Goal: Check status

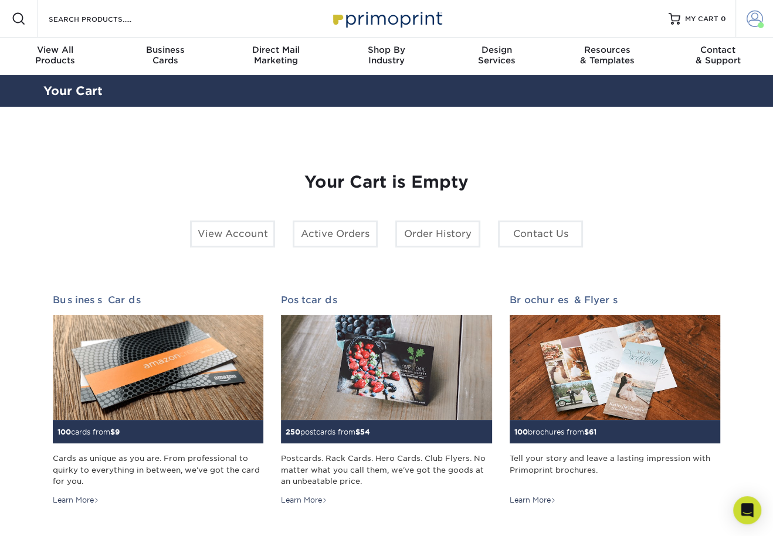
click at [755, 13] on span at bounding box center [755, 19] width 16 height 16
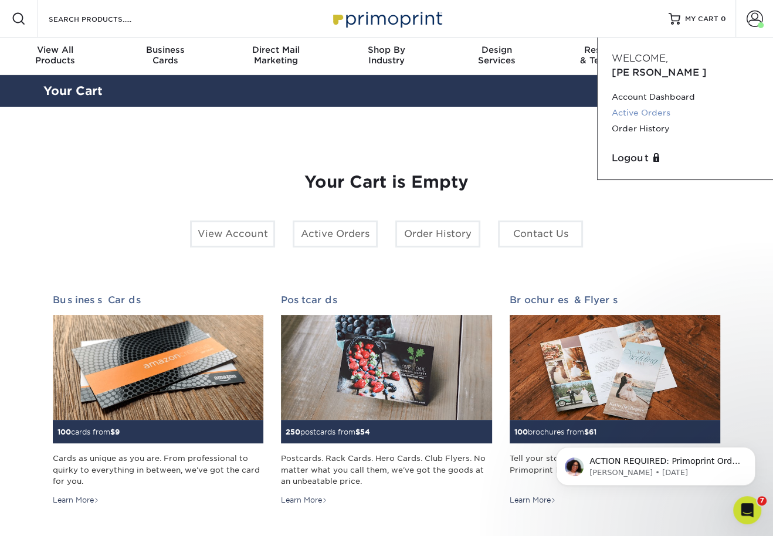
click at [654, 105] on link "Active Orders" at bounding box center [685, 113] width 147 height 16
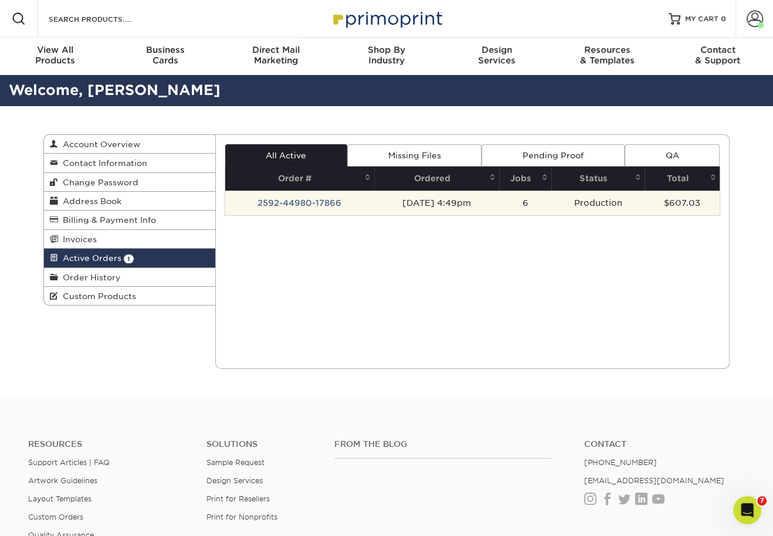
click at [319, 203] on td "2592-44980-17866" at bounding box center [299, 203] width 149 height 25
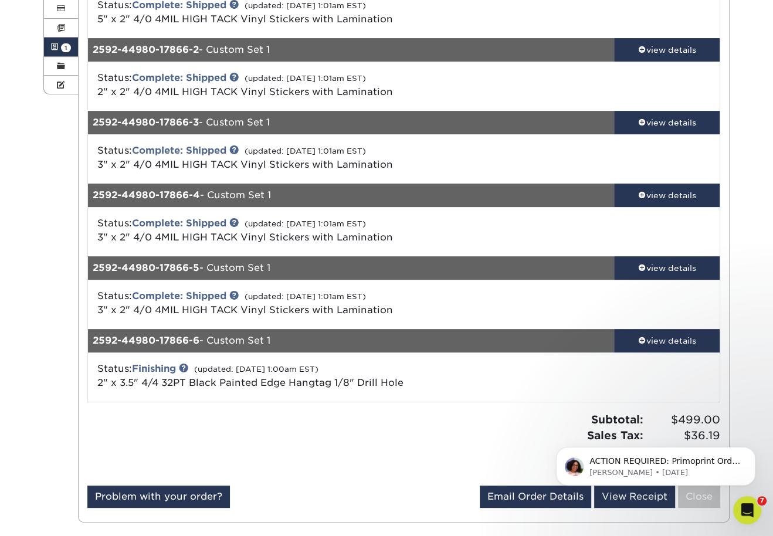
scroll to position [212, 0]
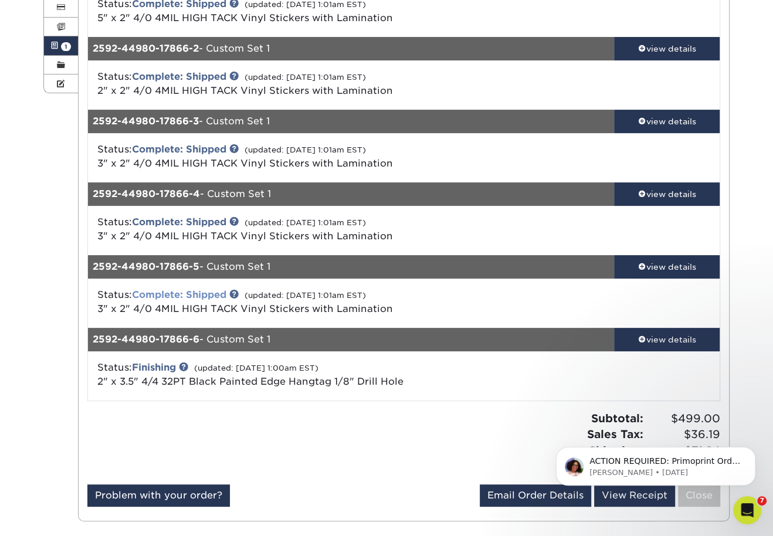
click at [197, 294] on link "Complete: Shipped" at bounding box center [179, 294] width 94 height 11
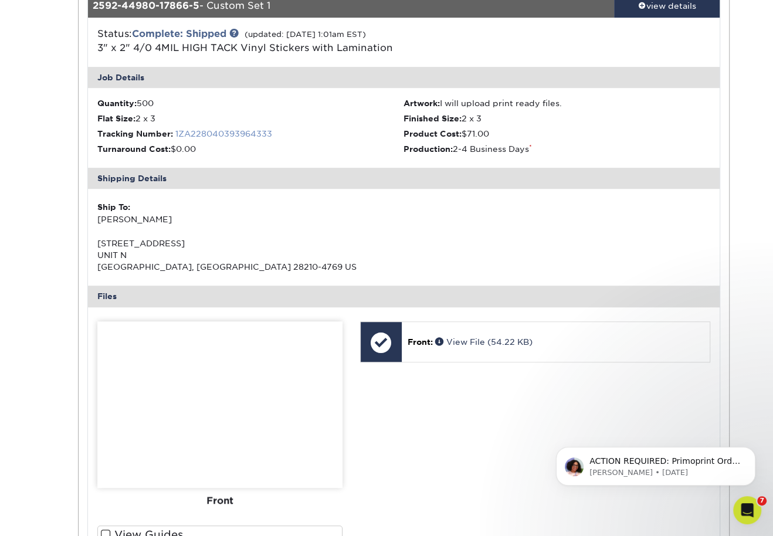
scroll to position [550, 0]
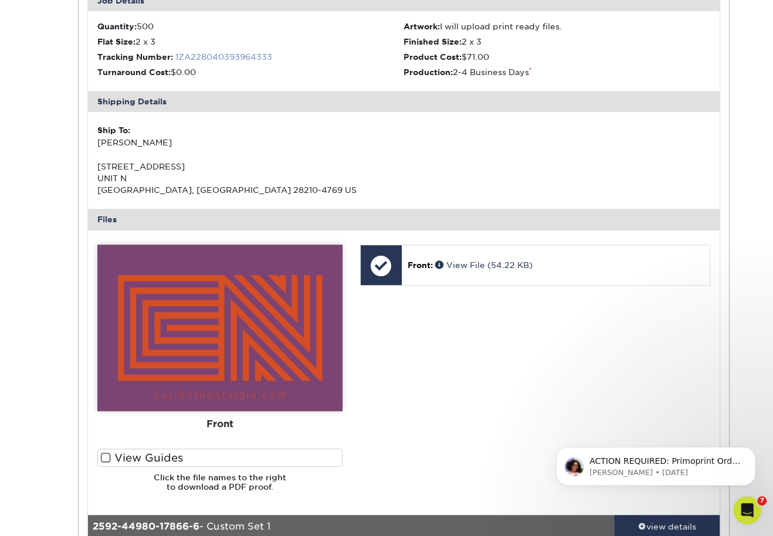
click at [246, 58] on link "1ZA228040393964333" at bounding box center [223, 56] width 97 height 9
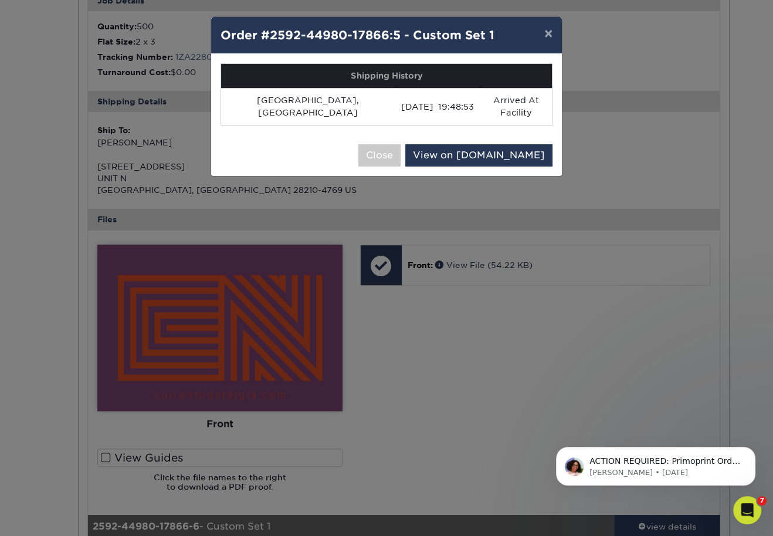
click at [463, 314] on div "× Order #2592-44980-17866:5 - Custom Set 1 Shipping History Los Angeles, US 09/…" at bounding box center [386, 268] width 773 height 536
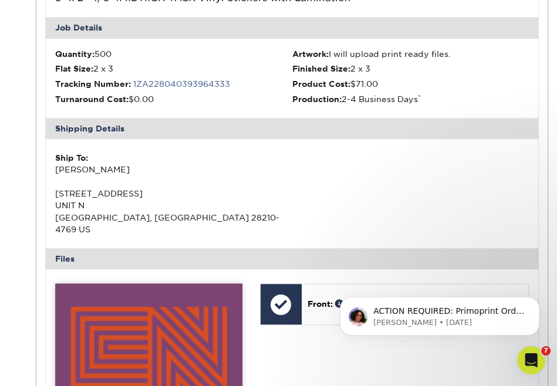
scroll to position [482, 0]
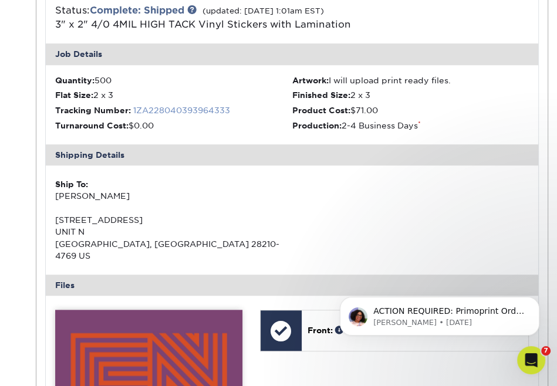
click at [208, 107] on link "1ZA228040393964333" at bounding box center [181, 110] width 97 height 9
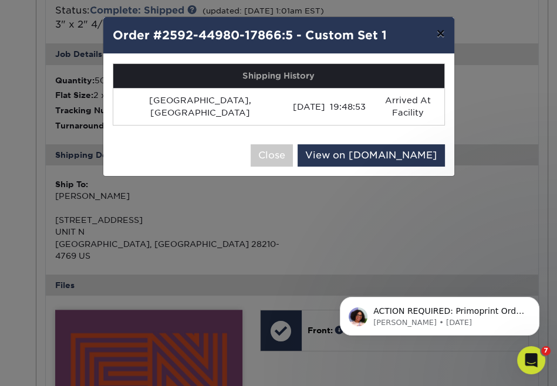
click at [444, 38] on button "×" at bounding box center [440, 33] width 27 height 33
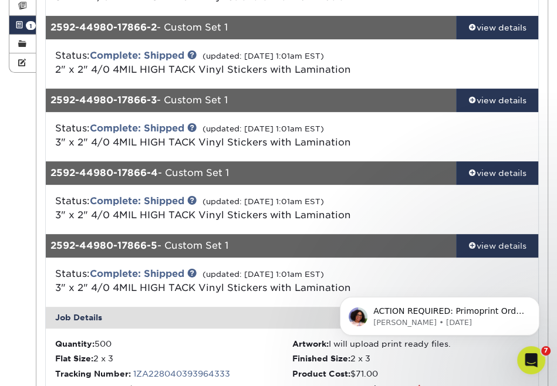
scroll to position [150, 0]
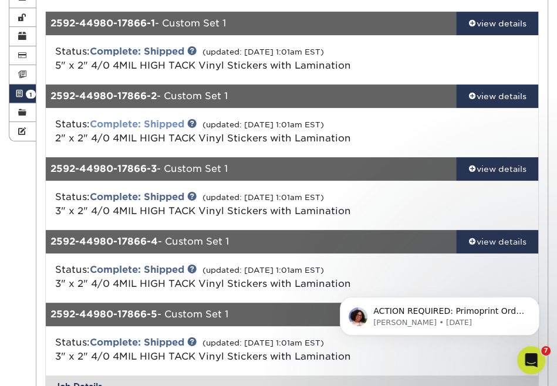
click at [161, 126] on link "Complete: Shipped" at bounding box center [137, 124] width 94 height 11
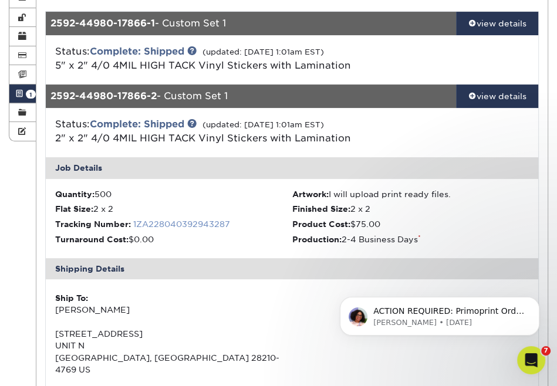
click at [172, 221] on link "1ZA228040392943287" at bounding box center [181, 223] width 97 height 9
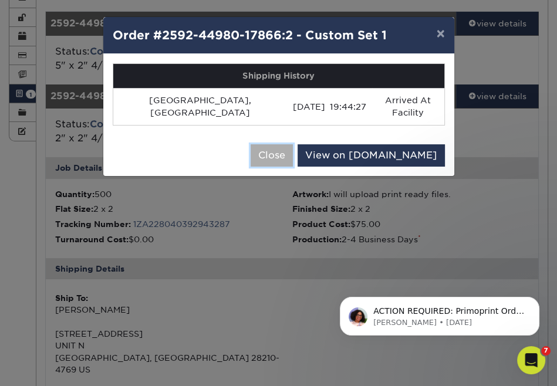
click at [293, 144] on button "Close" at bounding box center [272, 155] width 42 height 22
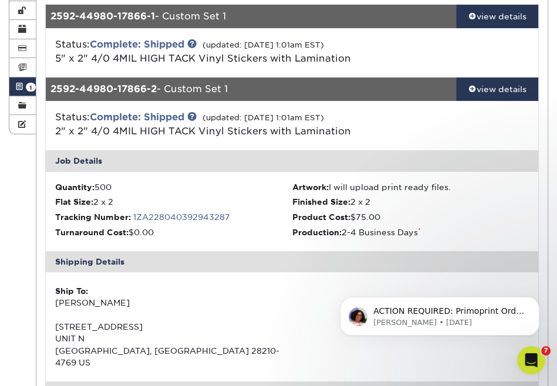
scroll to position [149, 0]
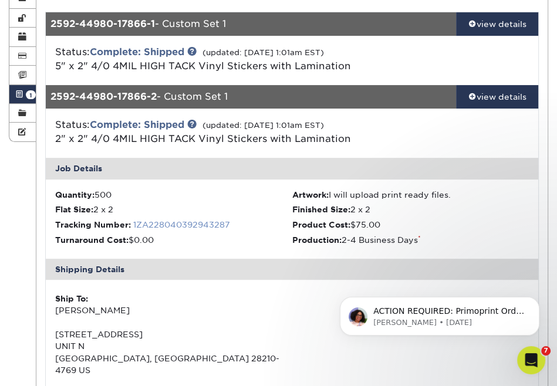
click at [208, 226] on link "1ZA228040392943287" at bounding box center [181, 224] width 97 height 9
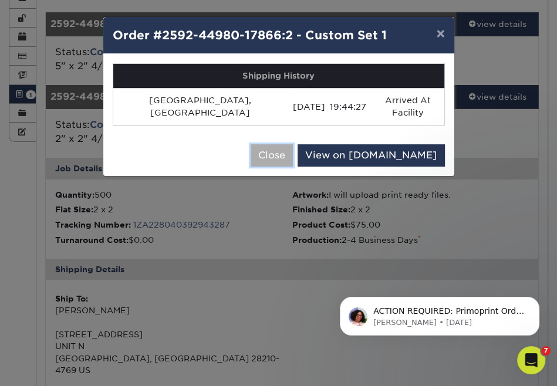
click at [293, 144] on button "Close" at bounding box center [272, 155] width 42 height 22
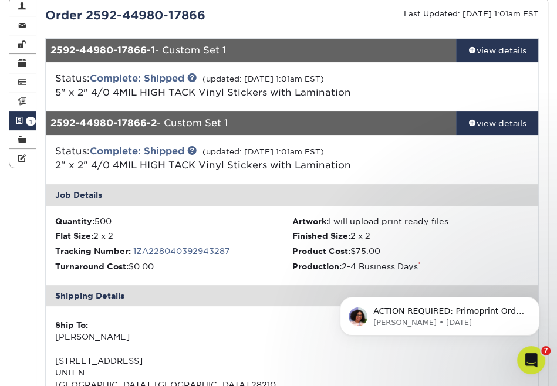
scroll to position [63, 0]
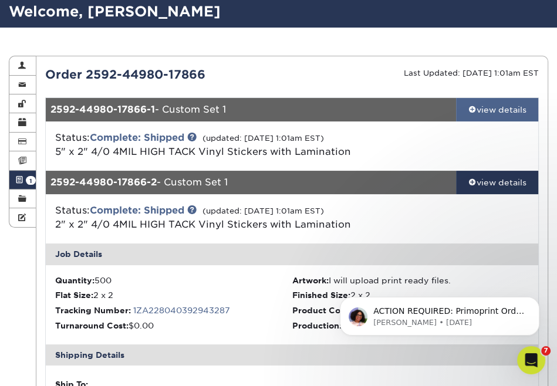
click at [486, 109] on div "view details" at bounding box center [497, 110] width 82 height 12
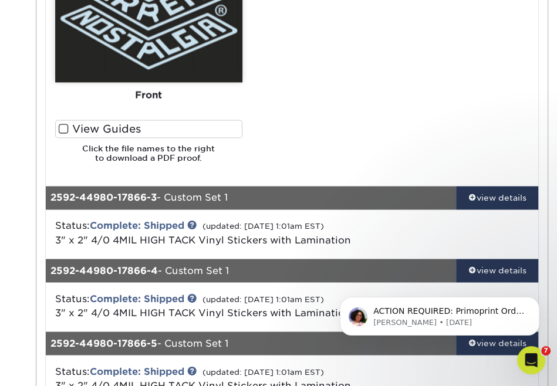
scroll to position [1180, 0]
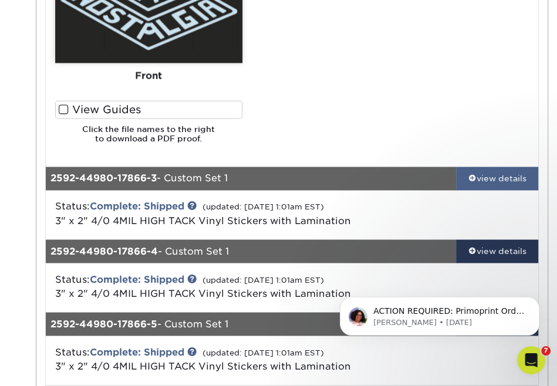
click at [470, 174] on span at bounding box center [472, 178] width 8 height 8
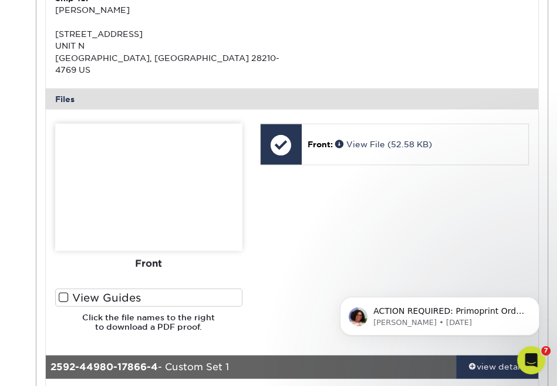
scroll to position [1609, 0]
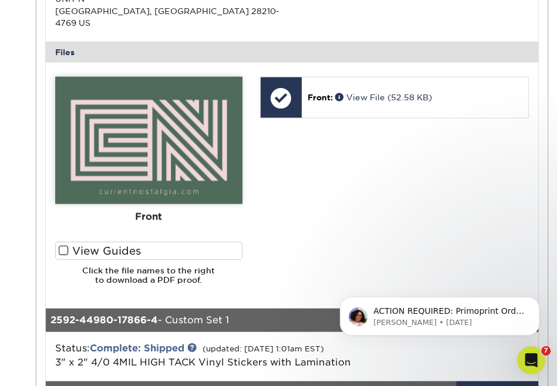
click at [471, 280] on body "ACTION REQUIRED: Primoprint Order 2592-44980-17866-6 Good morning Dylan, Thank …" at bounding box center [439, 313] width 225 height 73
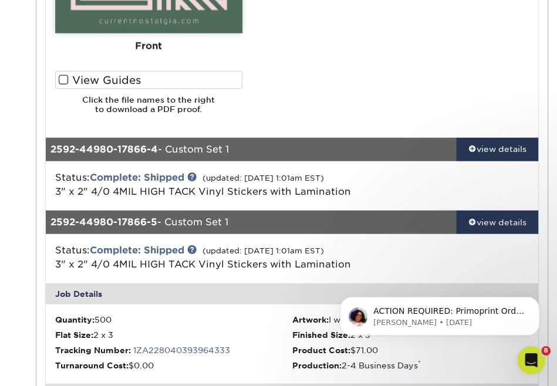
scroll to position [1822, 0]
